Goal: Task Accomplishment & Management: Use online tool/utility

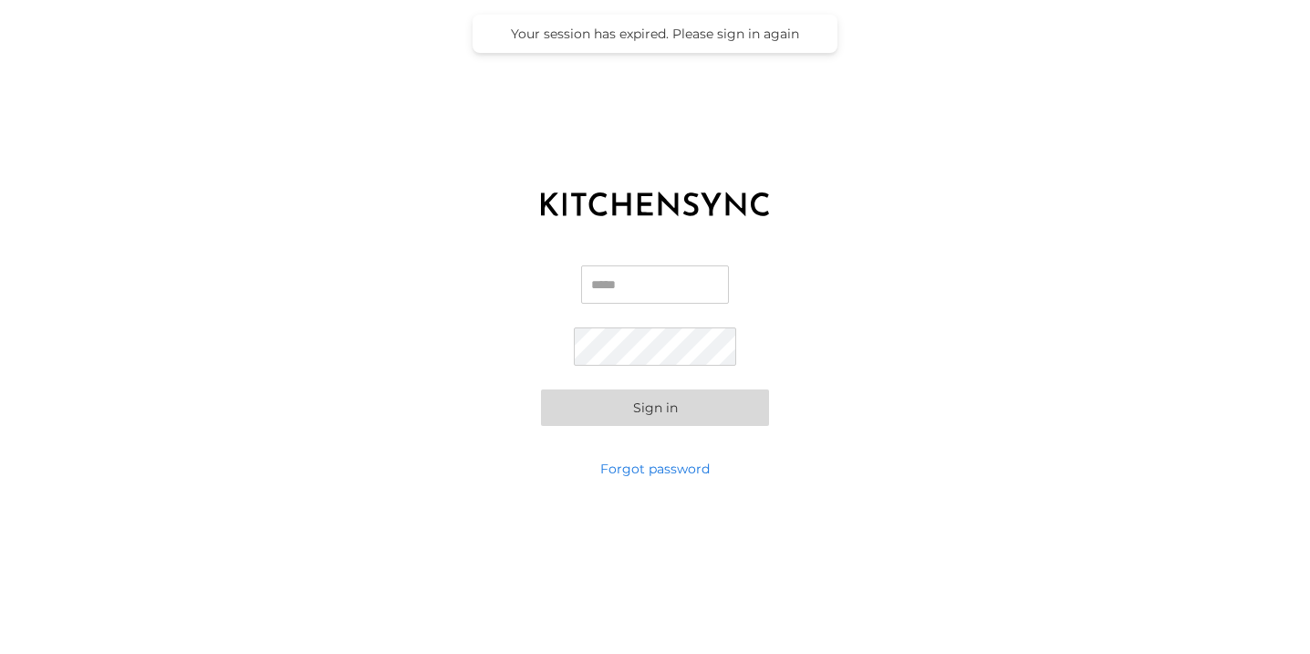
type input "**********"
click at [642, 401] on button "Sign in" at bounding box center [655, 407] width 228 height 36
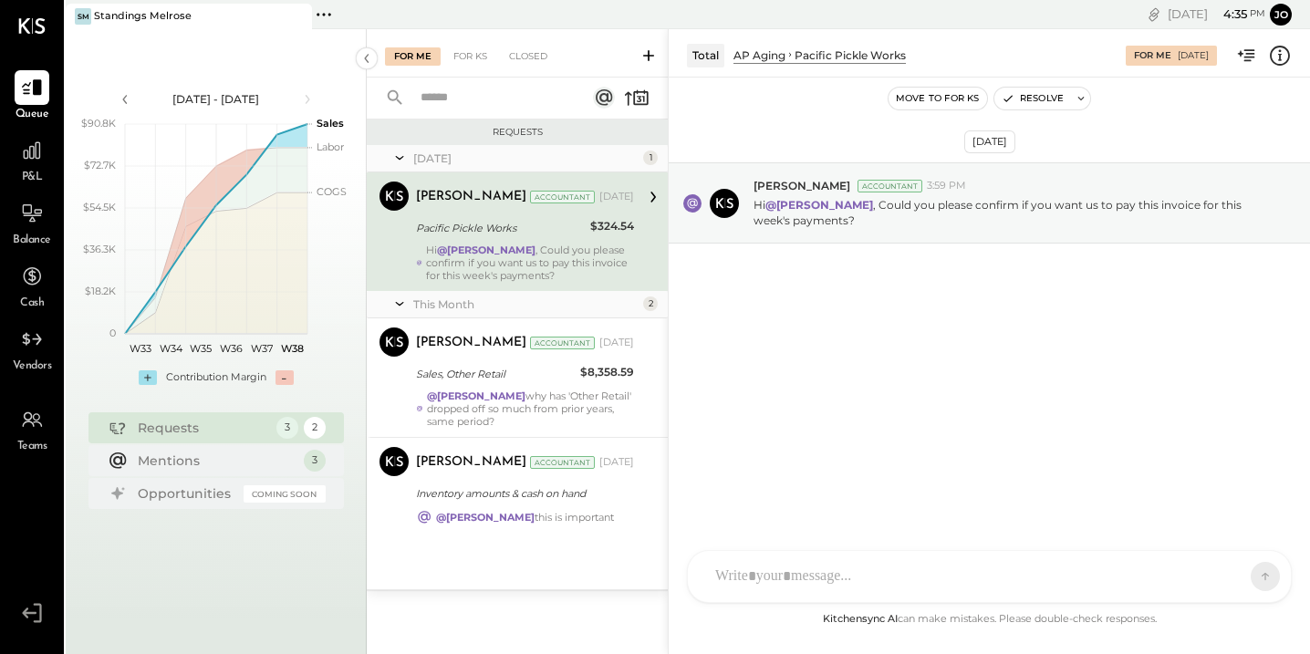
click at [49, 359] on span "Vendors" at bounding box center [32, 366] width 39 height 16
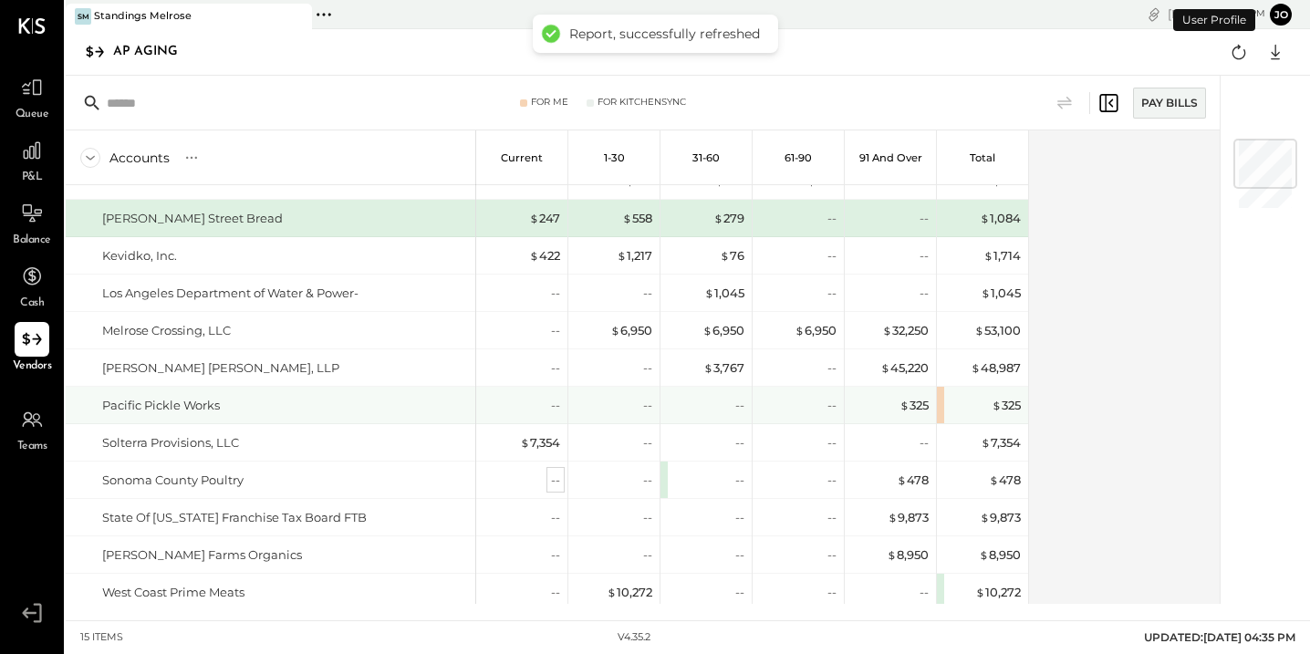
scroll to position [25, 0]
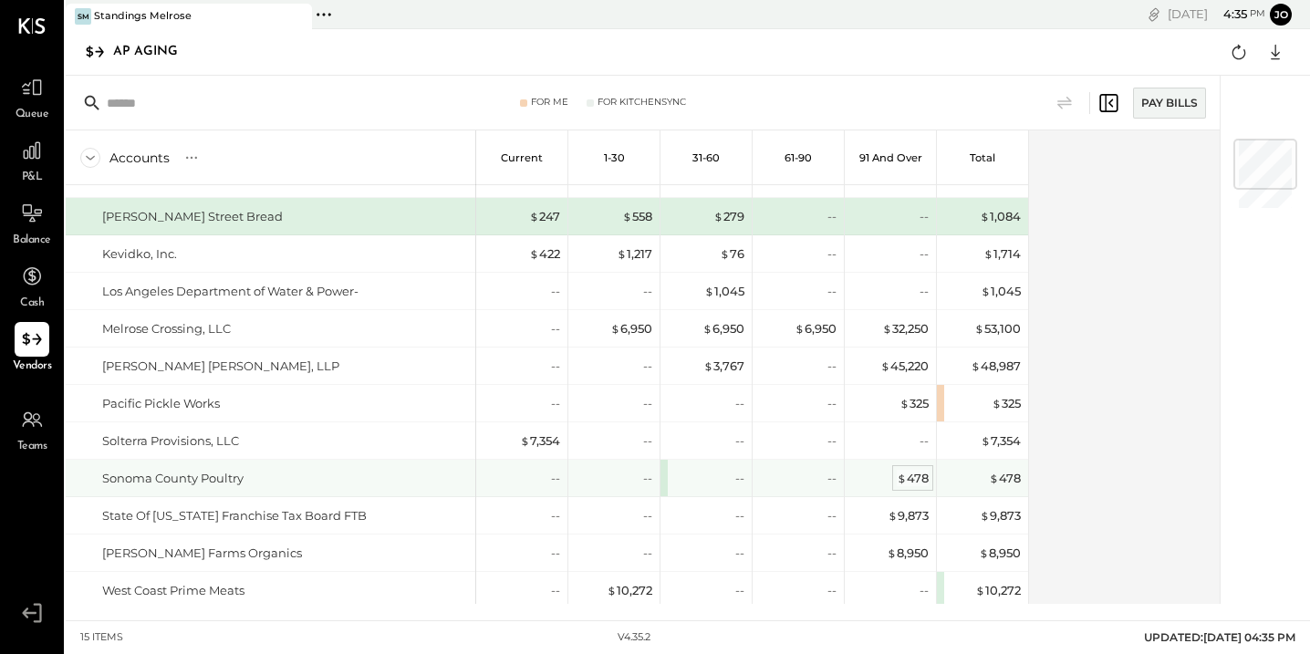
click at [927, 480] on div "$ 478" at bounding box center [912, 478] width 32 height 17
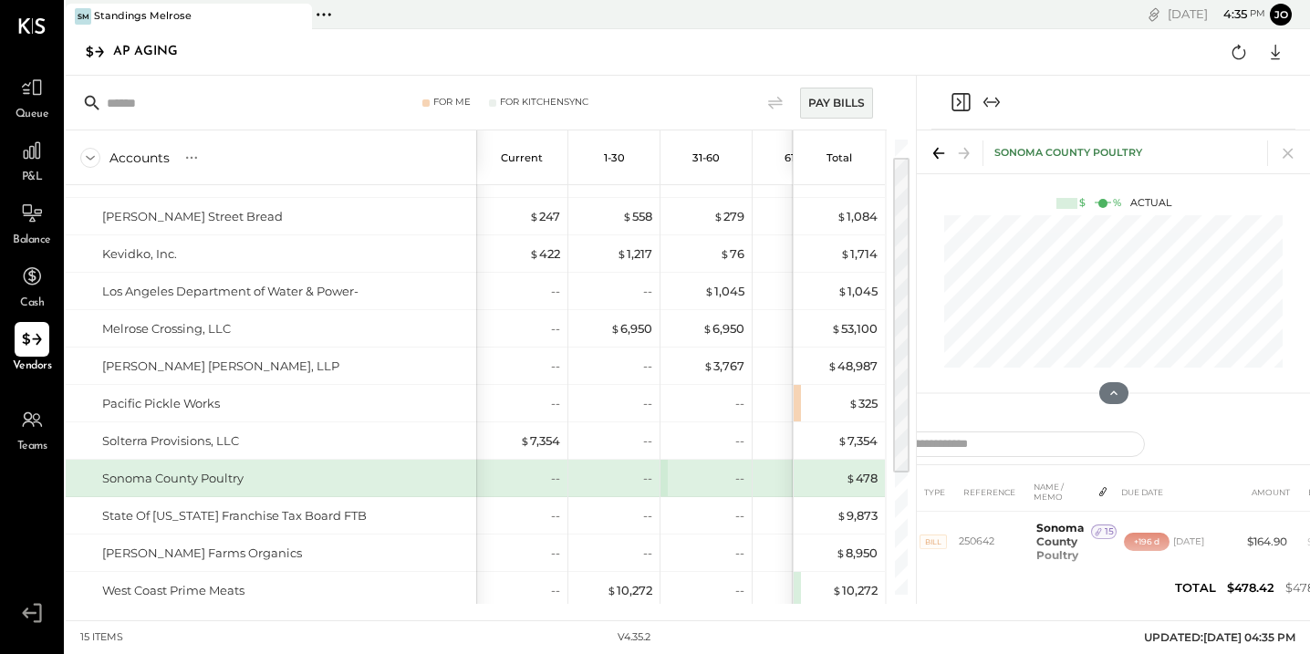
click at [933, 151] on icon at bounding box center [939, 153] width 26 height 26
click at [966, 150] on icon at bounding box center [964, 153] width 26 height 26
click at [848, 108] on div "Pay Bills" at bounding box center [836, 103] width 73 height 31
